Goal: Task Accomplishment & Management: Use online tool/utility

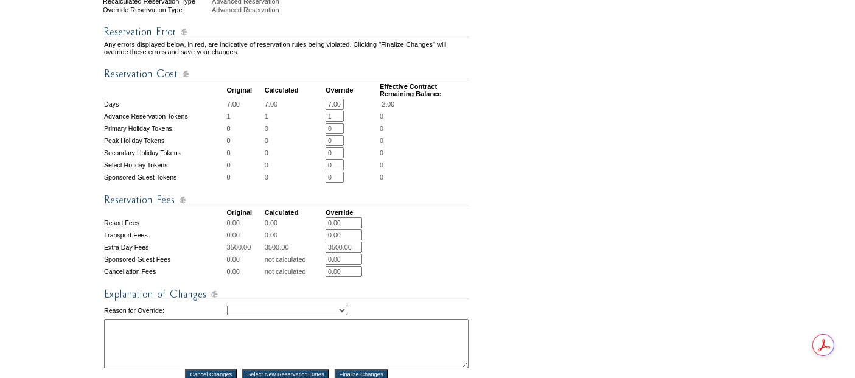
scroll to position [405, 0]
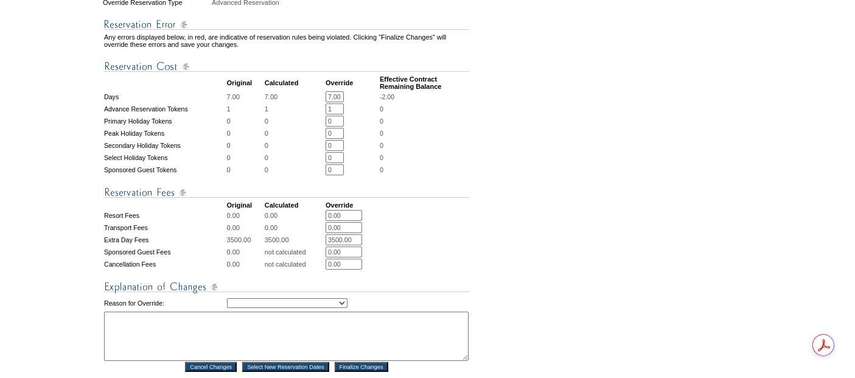
drag, startPoint x: 360, startPoint y: 225, endPoint x: 304, endPoint y: 225, distance: 56.0
click at [304, 234] on tr "Extra Day Fees 3500.00 3500.00 3500.00 * *" at bounding box center [286, 239] width 365 height 11
type input "0"
click at [346, 210] on input "0.00" at bounding box center [344, 215] width 37 height 11
drag, startPoint x: 346, startPoint y: 207, endPoint x: 327, endPoint y: 204, distance: 19.7
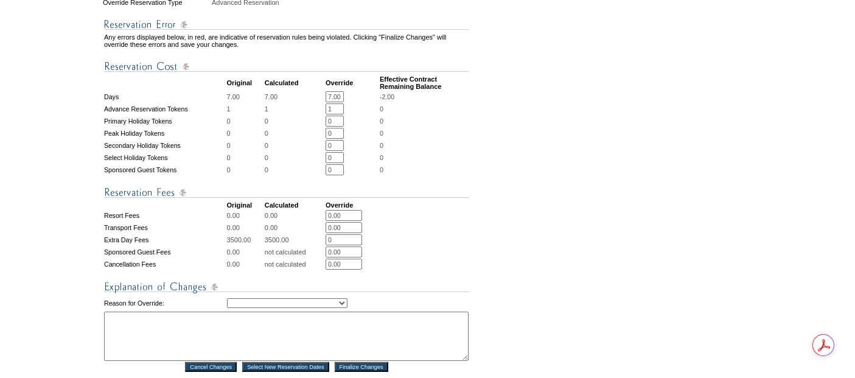
click at [327, 210] on tr "Resort Fees 0.00 0.00 0.00 * *" at bounding box center [286, 215] width 365 height 11
type input "13965"
click at [347, 298] on select "Creating Continuous Stay Days Rebooked After Cancellation Editing Occupant Expe…" at bounding box center [287, 303] width 120 height 10
select select "1035"
click at [227, 298] on select "Creating Continuous Stay Days Rebooked After Cancellation Editing Occupant Expe…" at bounding box center [287, 303] width 120 height 10
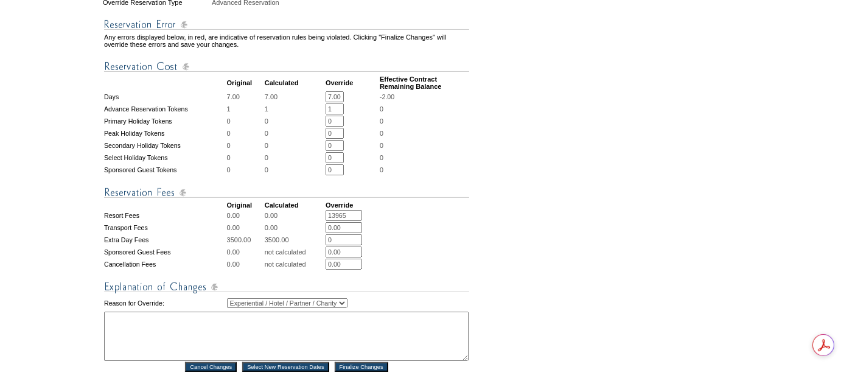
click at [293, 323] on textarea at bounding box center [286, 336] width 364 height 49
type textarea "pc"
click at [366, 362] on input "Finalize Changes" at bounding box center [362, 367] width 54 height 10
